Goal: Task Accomplishment & Management: Use online tool/utility

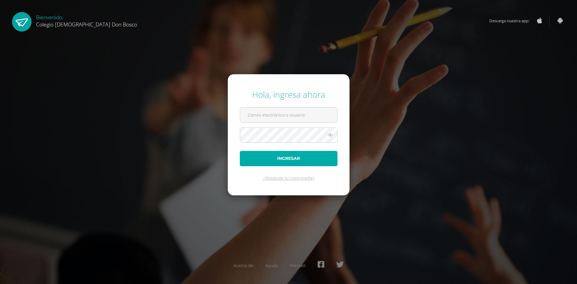
type input "[EMAIL_ADDRESS][DOMAIN_NAME]"
click at [327, 163] on button "Ingresar" at bounding box center [289, 158] width 98 height 15
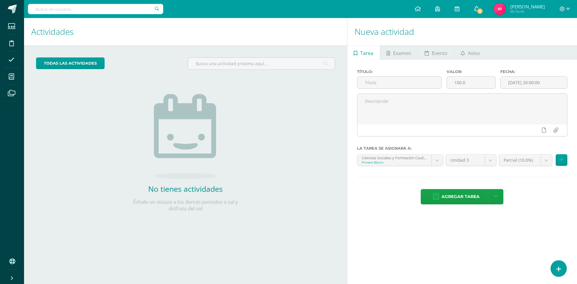
click at [477, 9] on span "8" at bounding box center [479, 11] width 7 height 7
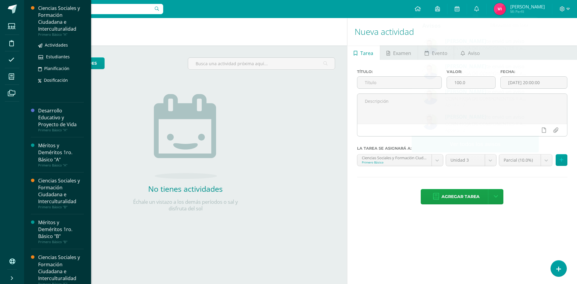
click at [48, 18] on div "Ciencias Sociales y Formación Ciudadana e Interculturalidad" at bounding box center [61, 19] width 46 height 28
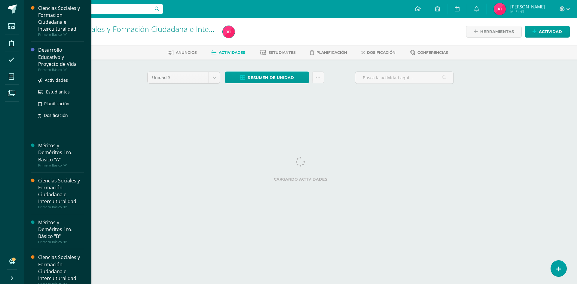
click at [47, 65] on div "Desarrollo Educativo y Proyecto de Vida" at bounding box center [61, 57] width 46 height 21
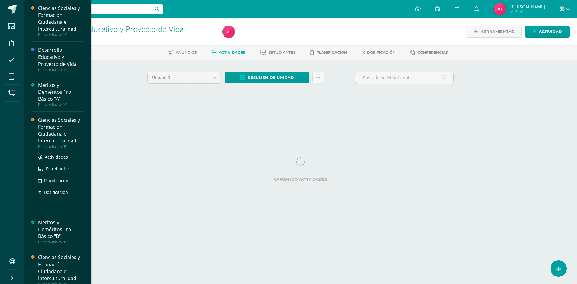
scroll to position [90, 0]
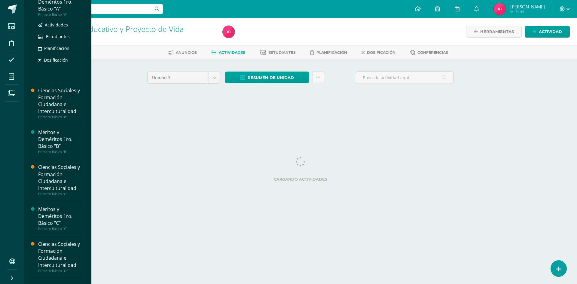
click at [47, 6] on div "Méritos y Deméritos 1ro. Básico "A"" at bounding box center [61, 2] width 46 height 21
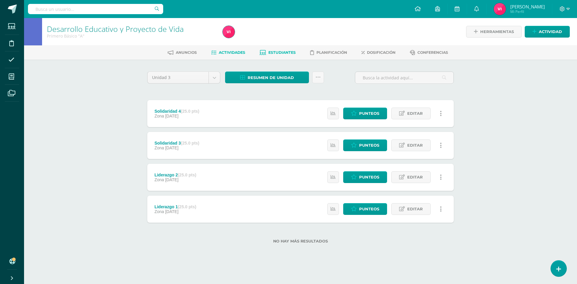
click at [270, 49] on link "Estudiantes" at bounding box center [277, 53] width 36 height 10
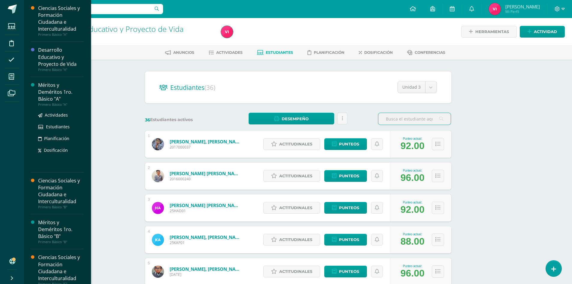
click at [50, 95] on div "Méritos y Deméritos 1ro. Básico "A"" at bounding box center [61, 92] width 46 height 21
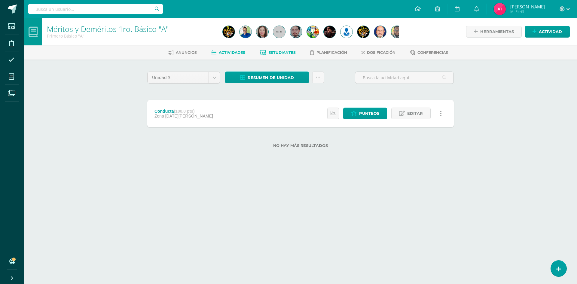
click at [280, 51] on span "Estudiantes" at bounding box center [281, 52] width 27 height 5
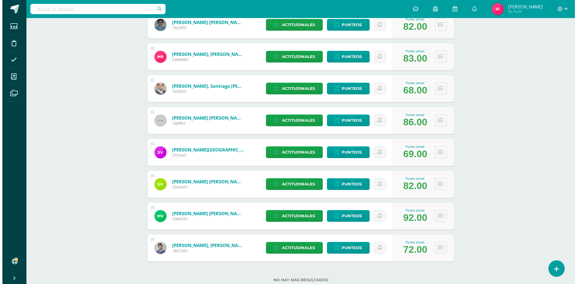
scroll to position [1028, 0]
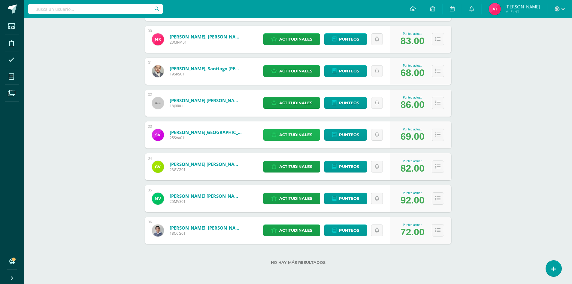
click at [307, 137] on span "Actitudinales" at bounding box center [295, 134] width 33 height 11
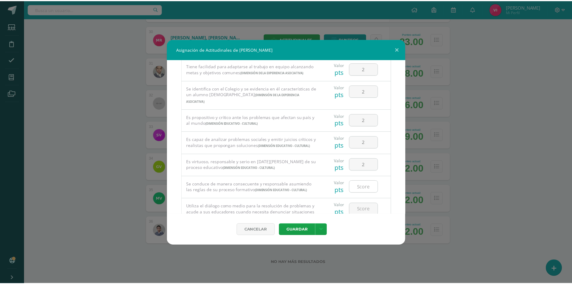
scroll to position [407, 0]
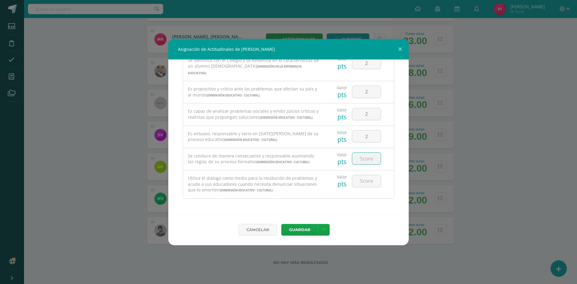
click at [365, 164] on input "number" at bounding box center [366, 159] width 29 height 12
type input "1"
type input "2"
click at [366, 180] on input "number" at bounding box center [366, 181] width 29 height 12
type input "5"
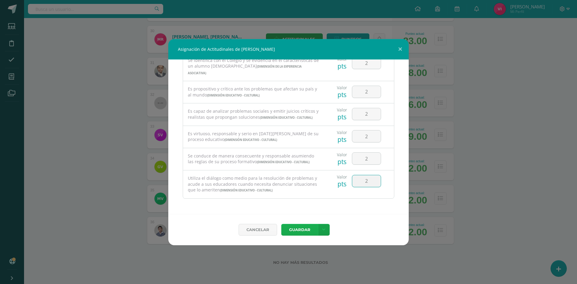
type input "2"
click at [297, 229] on button "Guardar" at bounding box center [299, 230] width 37 height 12
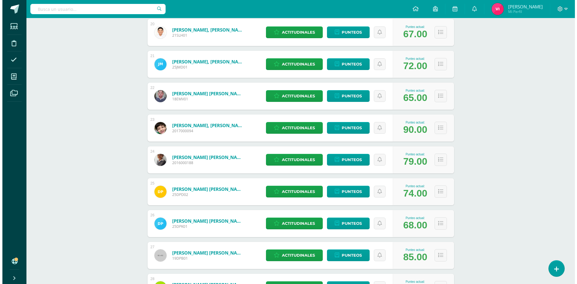
scroll to position [668, 0]
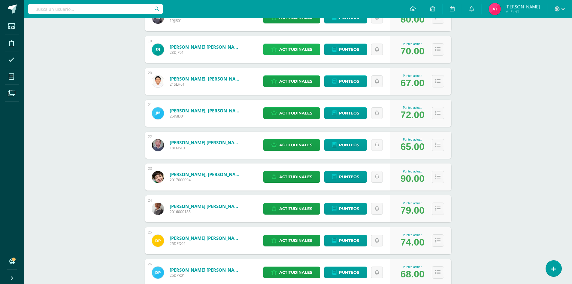
click at [306, 52] on span "Actitudinales" at bounding box center [295, 49] width 33 height 11
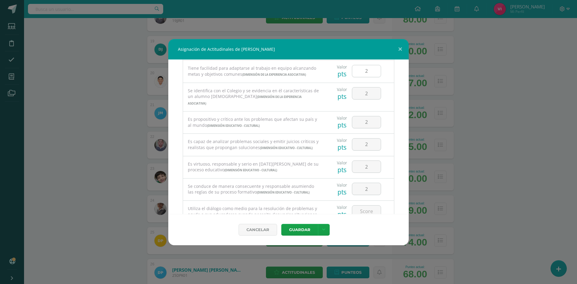
scroll to position [407, 0]
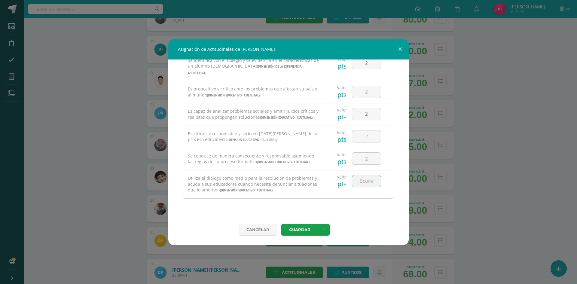
click at [357, 184] on input "number" at bounding box center [366, 181] width 29 height 12
type input "2"
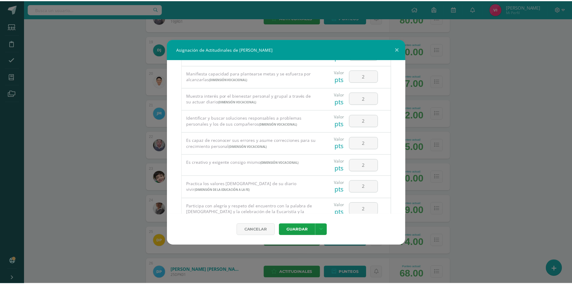
scroll to position [0, 0]
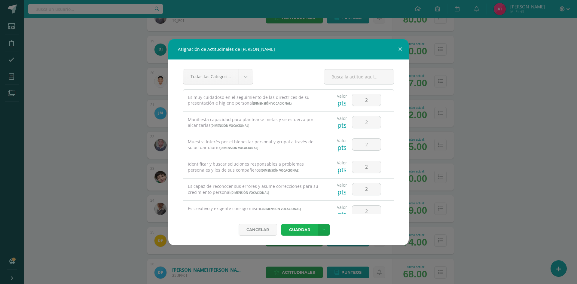
click at [303, 228] on button "Guardar" at bounding box center [299, 230] width 37 height 12
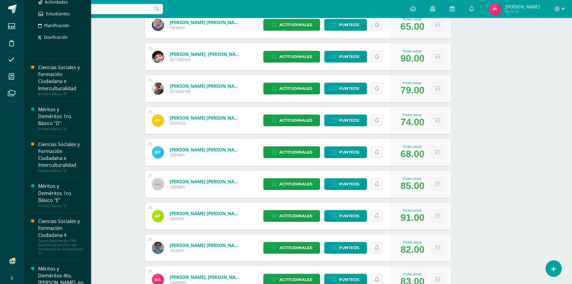
scroll to position [297, 0]
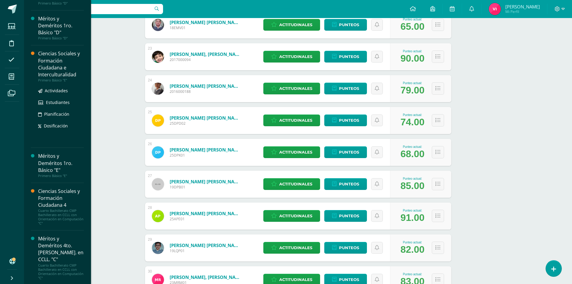
click at [56, 67] on div "Ciencias Sociales y Formación Ciudadana e Interculturalidad" at bounding box center [61, 64] width 46 height 28
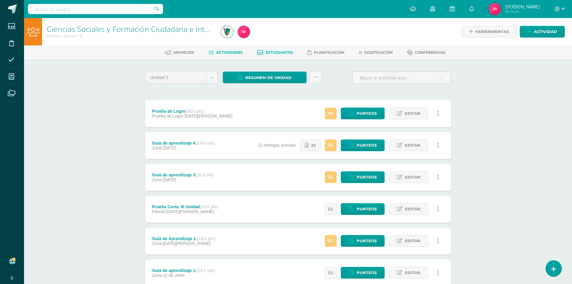
click at [284, 48] on link "Estudiantes" at bounding box center [275, 53] width 36 height 10
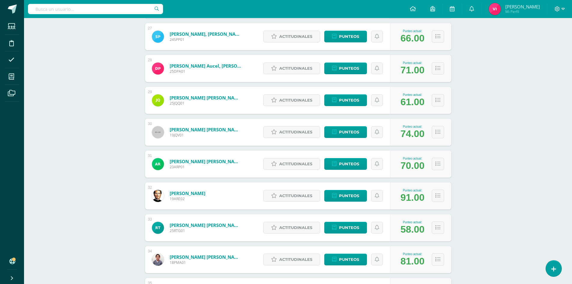
scroll to position [937, 0]
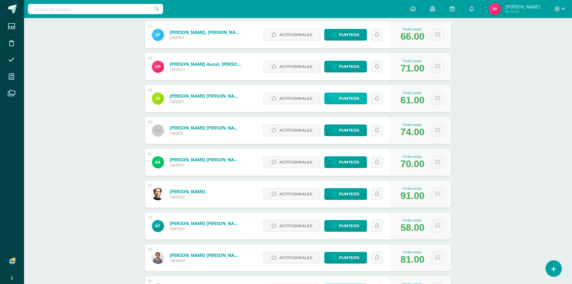
click at [348, 97] on span "Punteos" at bounding box center [349, 98] width 20 height 11
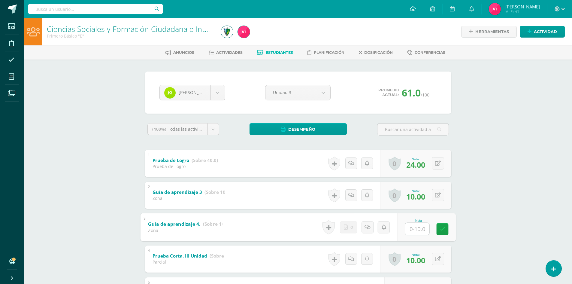
click at [419, 230] on input "text" at bounding box center [417, 229] width 24 height 12
type input "5"
click at [444, 227] on icon at bounding box center [442, 228] width 5 height 5
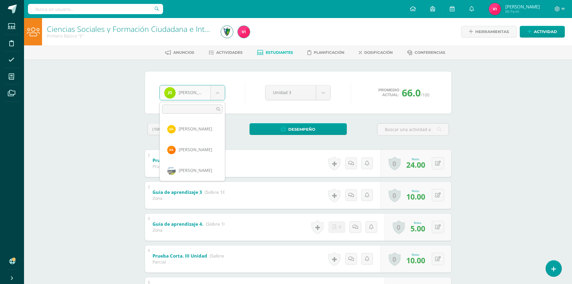
click at [216, 95] on body "Estudiantes Disciplina Asistencia Mis cursos Archivos Soporte Centro de ayuda Ú…" at bounding box center [286, 188] width 572 height 376
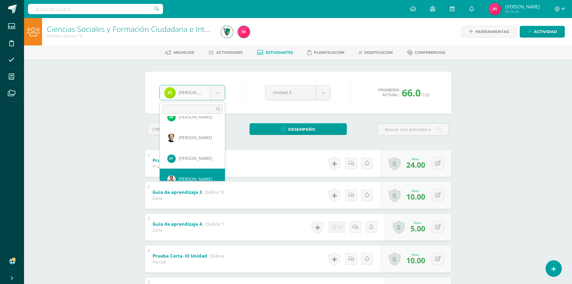
scroll to position [605, 0]
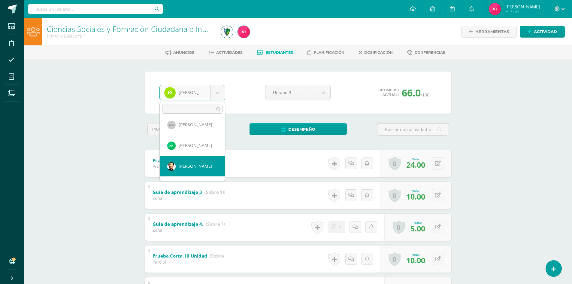
select select "318"
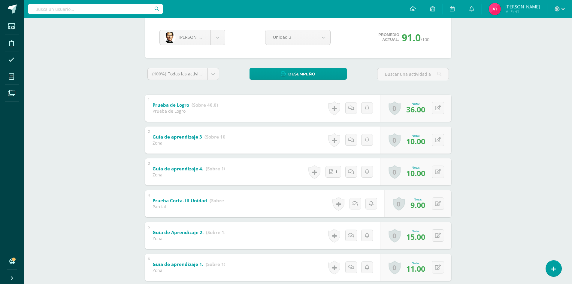
scroll to position [90, 0]
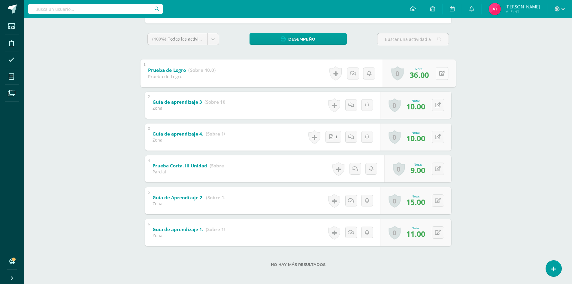
click at [437, 68] on button at bounding box center [442, 73] width 13 height 13
type input "2"
type input "38"
click at [427, 75] on icon at bounding box center [425, 75] width 5 height 5
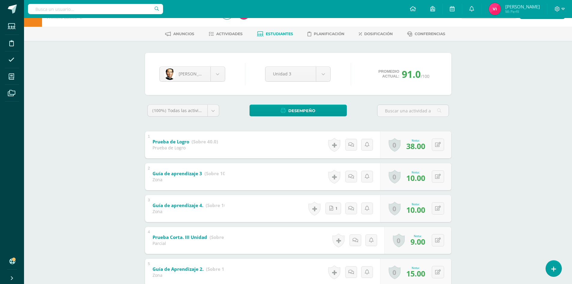
scroll to position [0, 0]
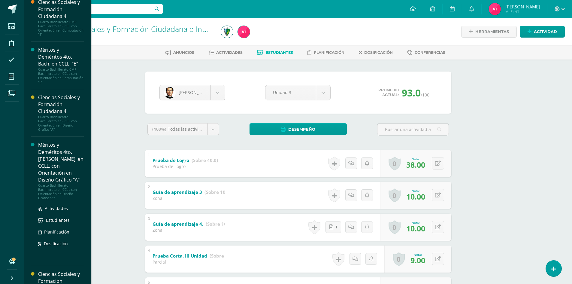
scroll to position [696, 0]
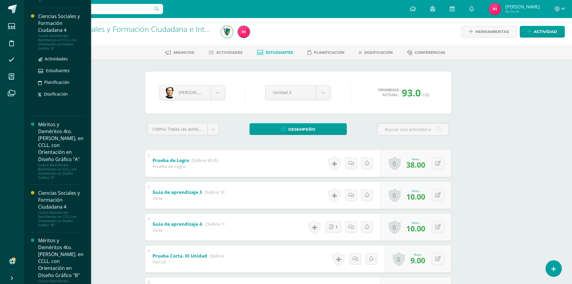
click at [57, 21] on div "Ciencias Sociales y Formación Ciudadana 4" at bounding box center [61, 23] width 46 height 21
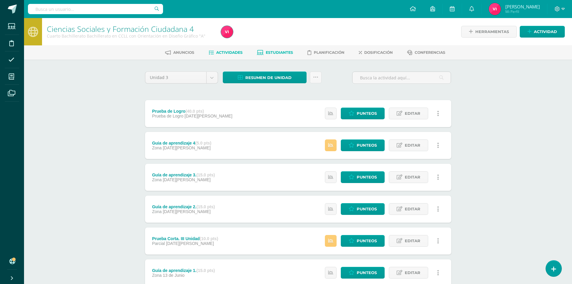
click at [276, 52] on span "Estudiantes" at bounding box center [279, 52] width 27 height 5
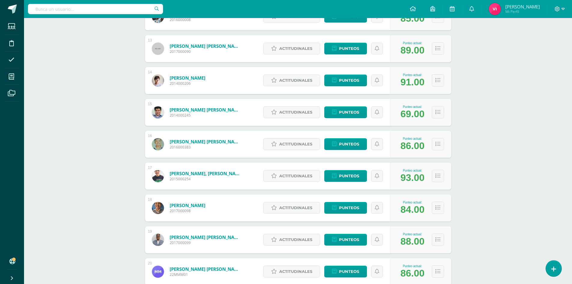
scroll to position [481, 0]
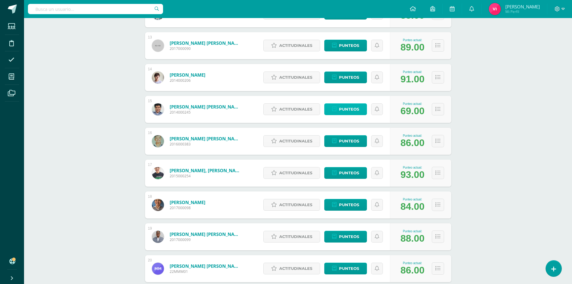
click at [341, 111] on span "Punteos" at bounding box center [349, 109] width 20 height 11
click at [344, 109] on span "Punteos" at bounding box center [349, 109] width 20 height 11
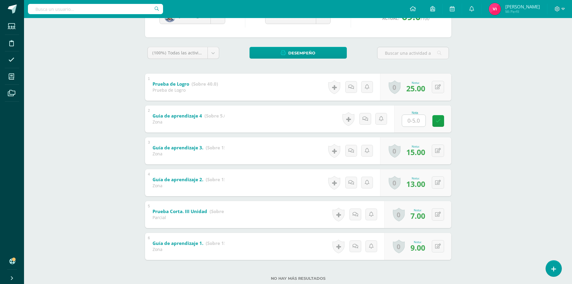
scroll to position [92, 0]
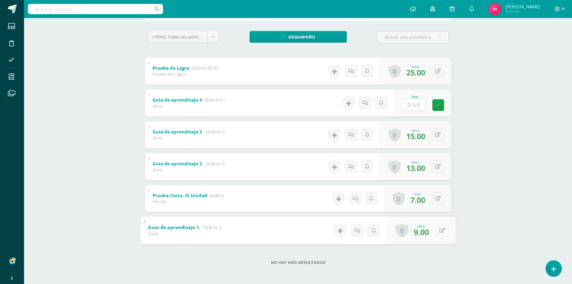
click at [433, 230] on div "0 [GEOGRAPHIC_DATA] Logros obtenidos Aún no hay logros agregados Nota: 9.00" at bounding box center [421, 230] width 69 height 28
click at [441, 232] on icon at bounding box center [442, 230] width 6 height 5
type input "10"
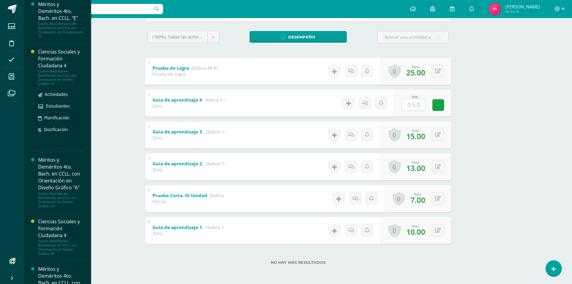
scroll to position [680, 0]
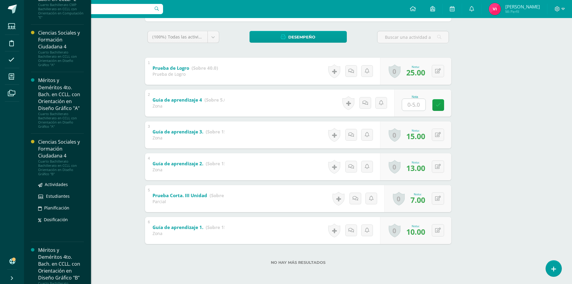
click at [53, 148] on div "Ciencias Sociales y Formación Ciudadana 4" at bounding box center [61, 148] width 46 height 21
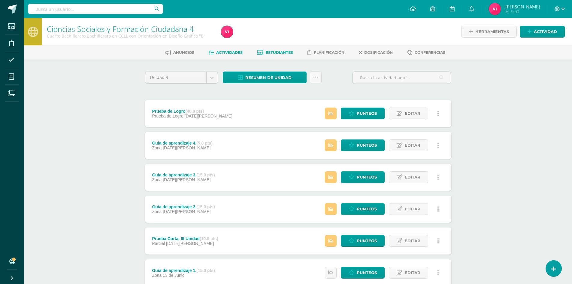
click at [263, 51] on link "Estudiantes" at bounding box center [275, 53] width 36 height 10
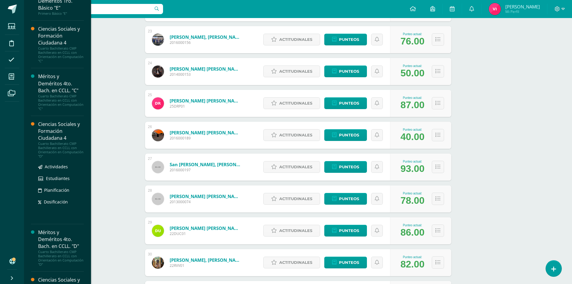
scroll to position [371, 0]
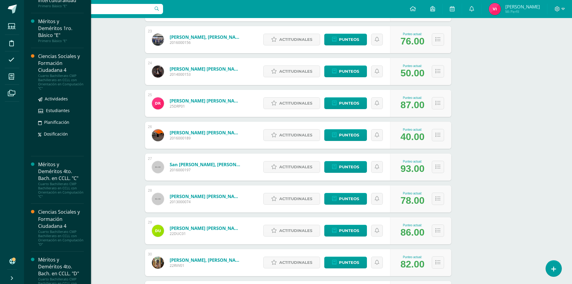
click at [52, 66] on div "Ciencias Sociales y Formación Ciudadana 4" at bounding box center [61, 63] width 46 height 21
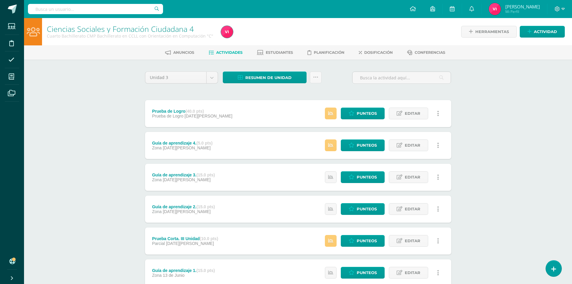
click at [279, 46] on div "Anuncios Actividades Estudiantes Planificación Dosificación Conferencias" at bounding box center [305, 52] width 563 height 14
click at [281, 54] on span "Estudiantes" at bounding box center [279, 52] width 27 height 5
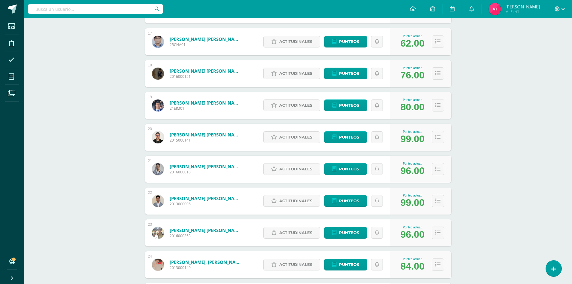
scroll to position [619, 0]
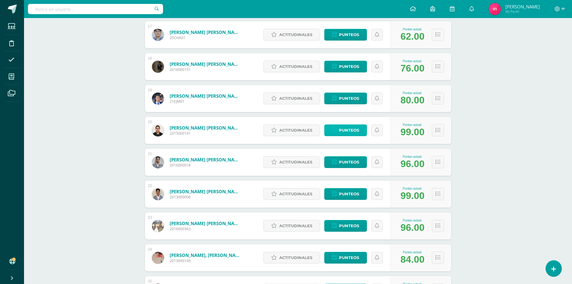
click at [359, 129] on link "Punteos" at bounding box center [345, 130] width 43 height 12
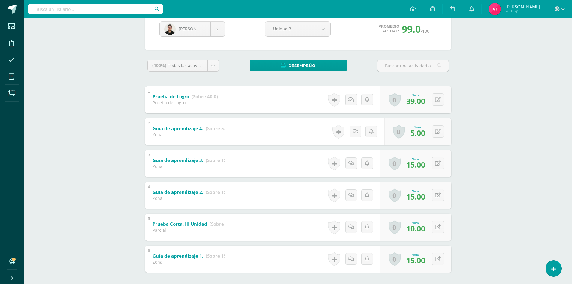
scroll to position [30, 0]
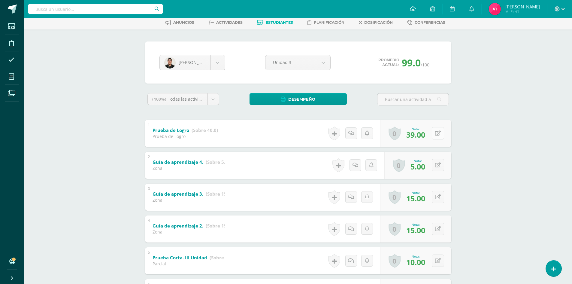
click at [436, 132] on button at bounding box center [438, 133] width 12 height 12
type input "1"
type input "40"
click at [429, 135] on link at bounding box center [426, 135] width 12 height 12
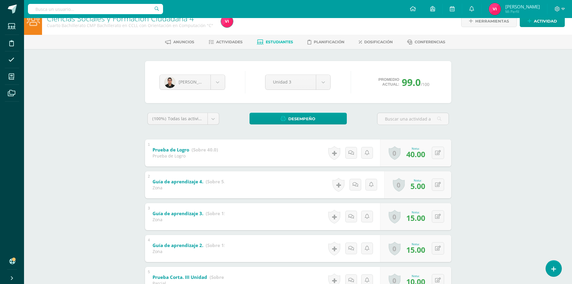
scroll to position [0, 0]
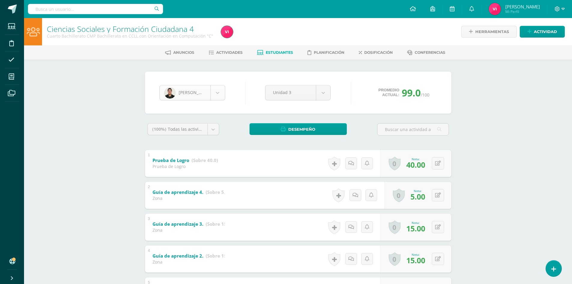
click at [218, 92] on body "Estudiantes Disciplina Asistencia Mis cursos Archivos Soporte Centro de ayuda Ú…" at bounding box center [286, 188] width 572 height 376
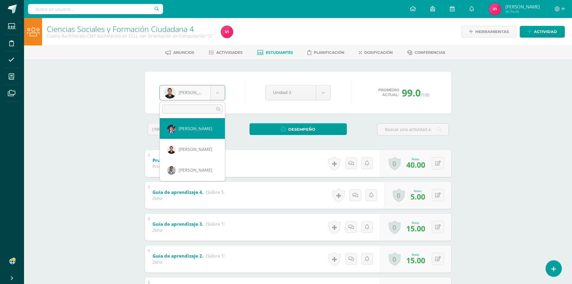
scroll to position [394, 0]
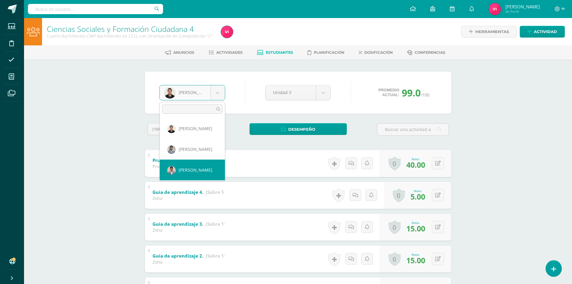
select select "721"
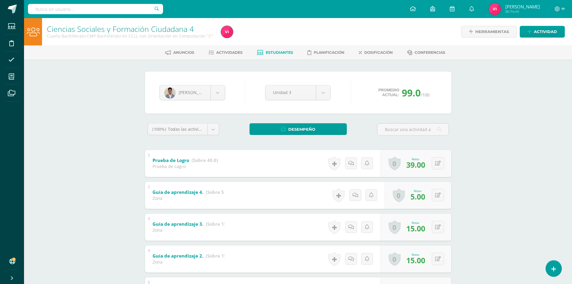
scroll to position [60, 0]
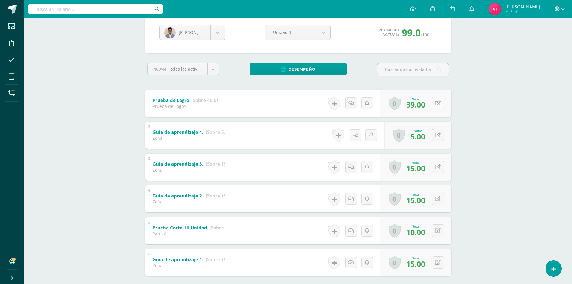
click at [440, 105] on icon at bounding box center [438, 103] width 6 height 5
type input "40"
click at [220, 29] on body "Estudiantes Disciplina Asistencia Mis cursos Archivos Soporte Centro de ayuda Ú…" at bounding box center [286, 128] width 572 height 376
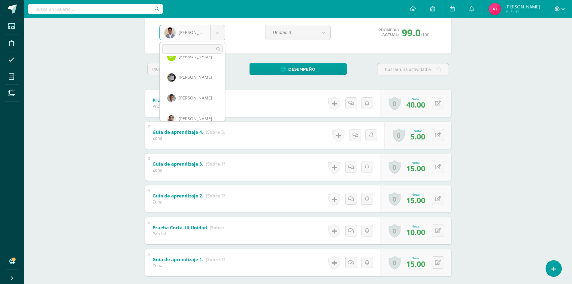
scroll to position [0, 0]
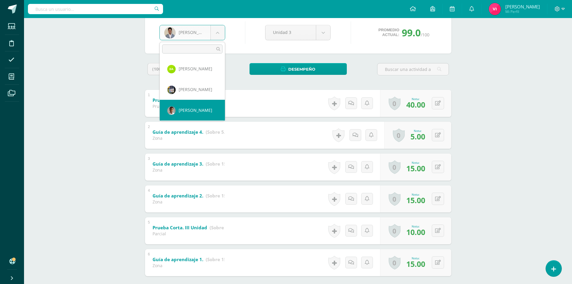
select select "606"
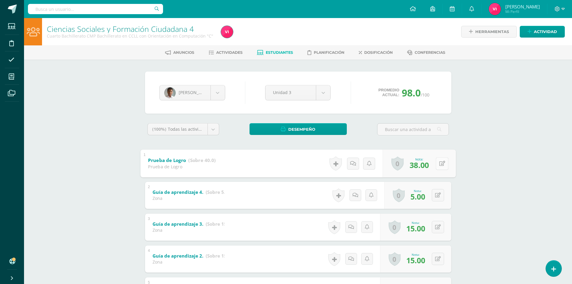
click at [439, 165] on icon at bounding box center [442, 163] width 6 height 5
type input "40"
click at [424, 163] on icon at bounding box center [425, 165] width 5 height 5
click at [268, 49] on link "Estudiantes" at bounding box center [275, 53] width 36 height 10
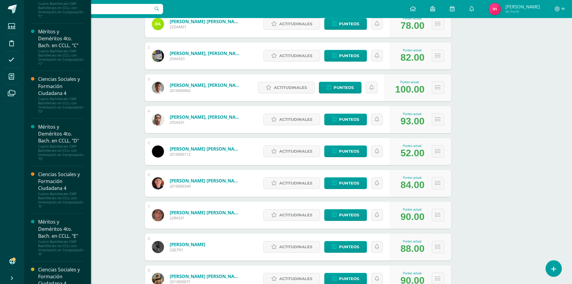
scroll to position [472, 0]
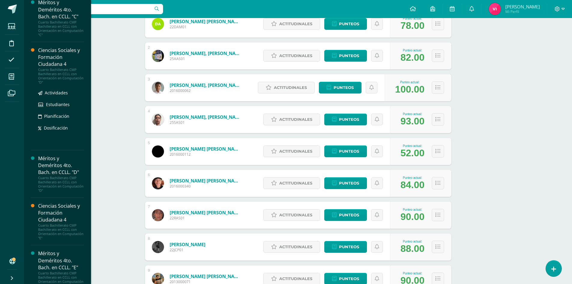
click at [61, 52] on div "Ciencias Sociales y Formación Ciudadana 4" at bounding box center [61, 57] width 46 height 21
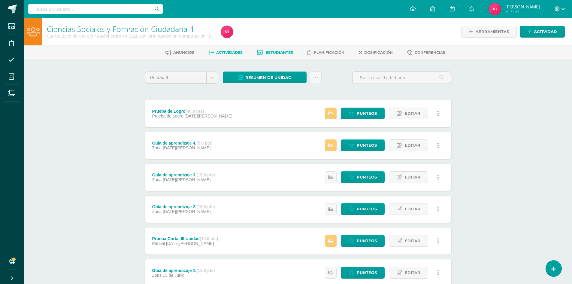
click at [287, 56] on link "Estudiantes" at bounding box center [275, 53] width 36 height 10
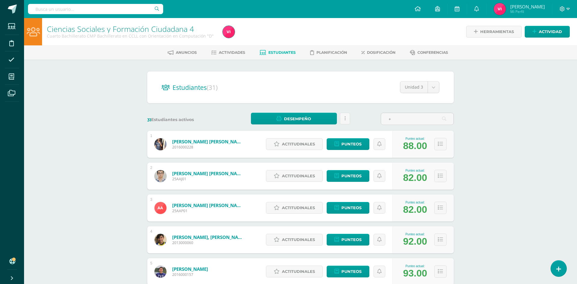
type input "+"
click at [273, 53] on span "Estudiantes" at bounding box center [281, 52] width 27 height 5
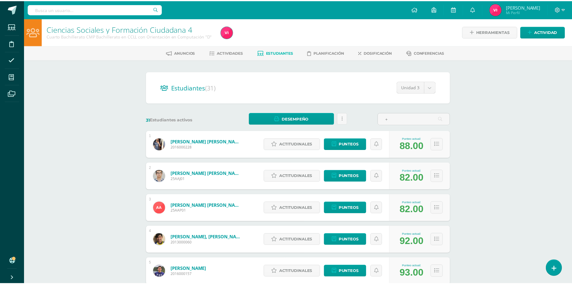
scroll to position [198, 0]
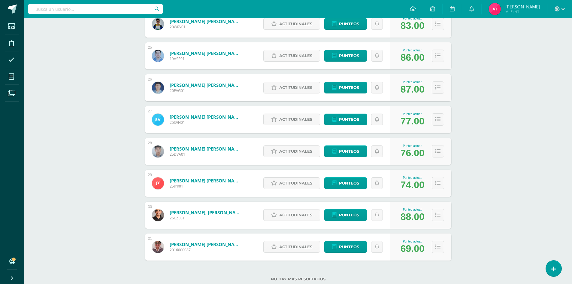
scroll to position [869, 0]
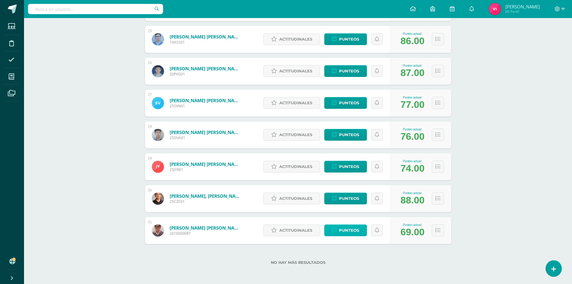
click at [346, 232] on span "Punteos" at bounding box center [349, 230] width 20 height 11
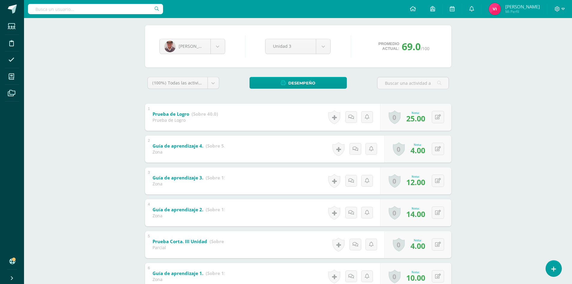
scroll to position [92, 0]
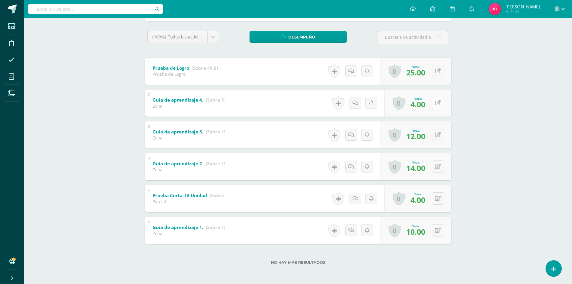
click at [438, 106] on button at bounding box center [438, 103] width 12 height 12
type input "5"
click at [429, 102] on link at bounding box center [426, 105] width 12 height 12
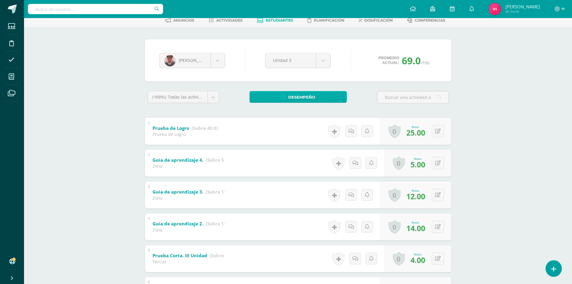
scroll to position [0, 0]
